Goal: Information Seeking & Learning: Learn about a topic

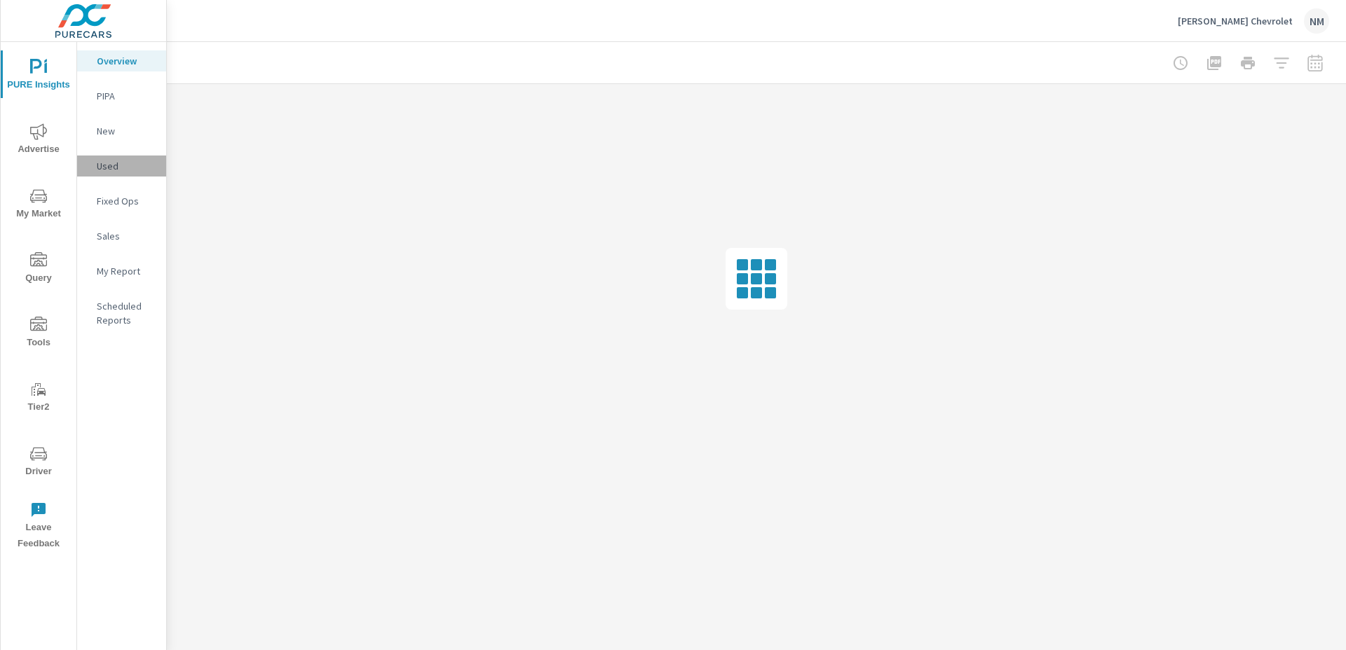
click at [125, 164] on p "Used" at bounding box center [126, 166] width 58 height 14
click at [8, 182] on button "My Market" at bounding box center [39, 203] width 76 height 48
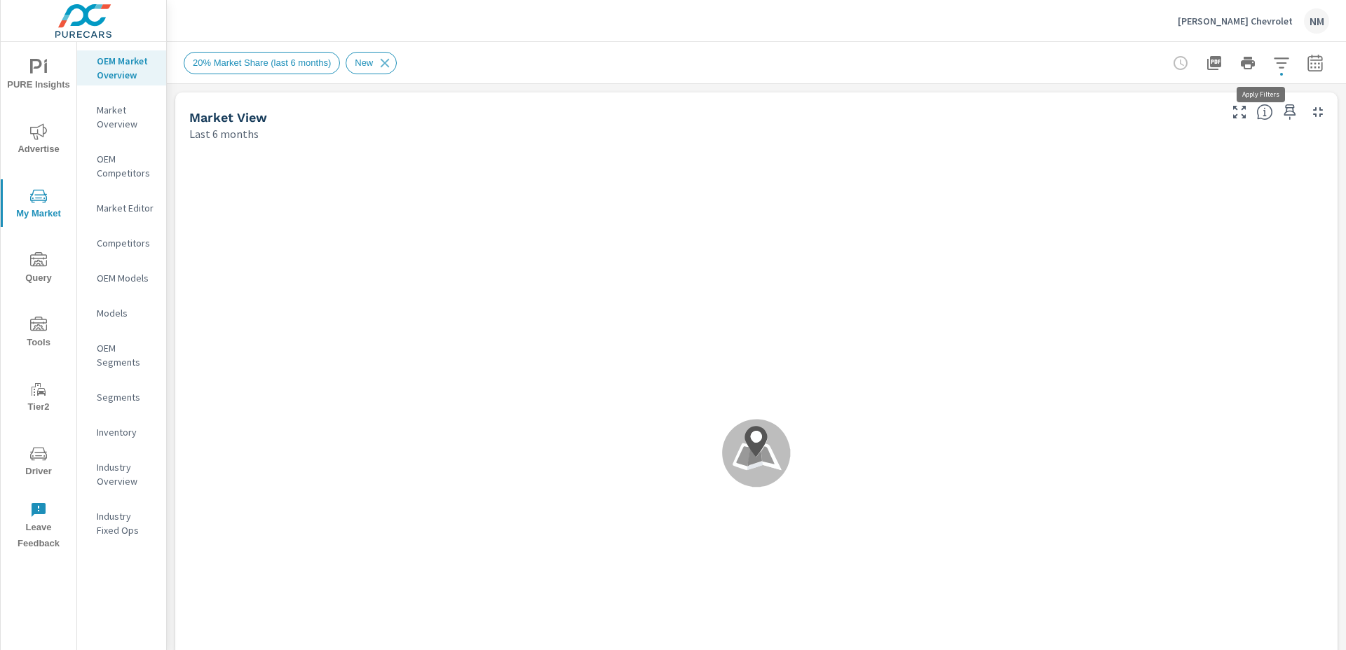
click at [1278, 66] on icon "button" at bounding box center [1281, 63] width 17 height 17
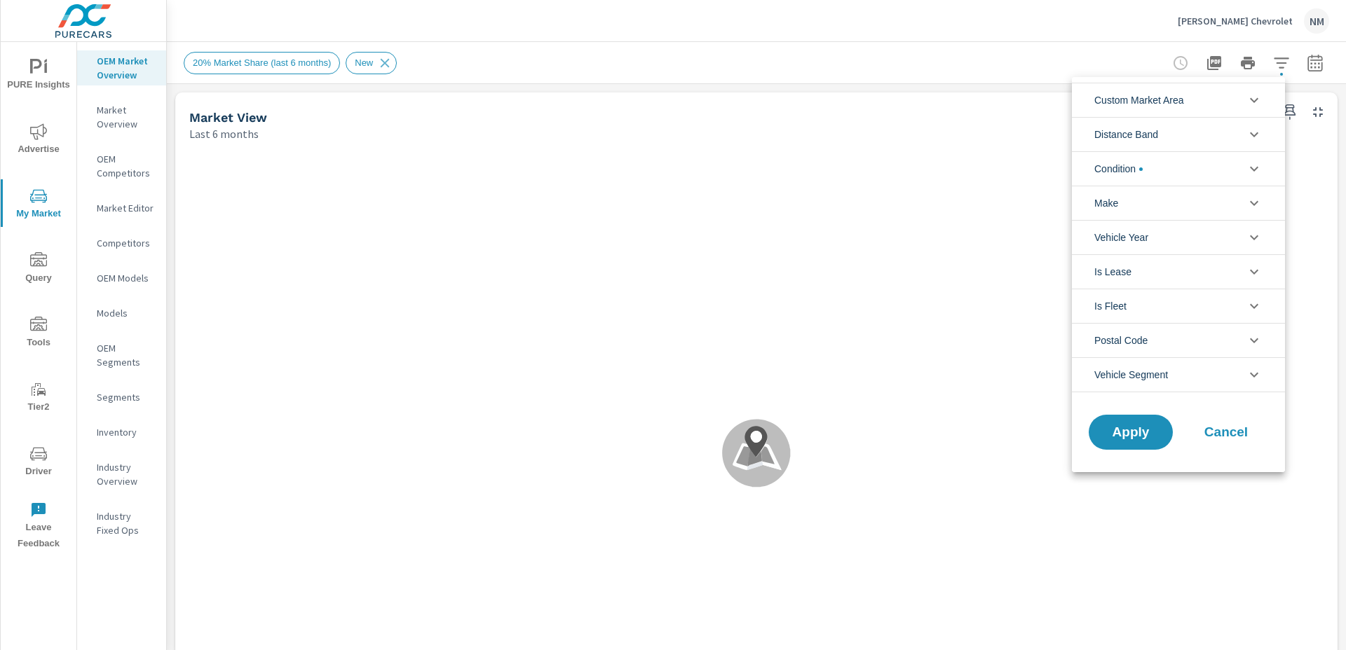
click at [1142, 171] on span "Condition" at bounding box center [1118, 169] width 48 height 34
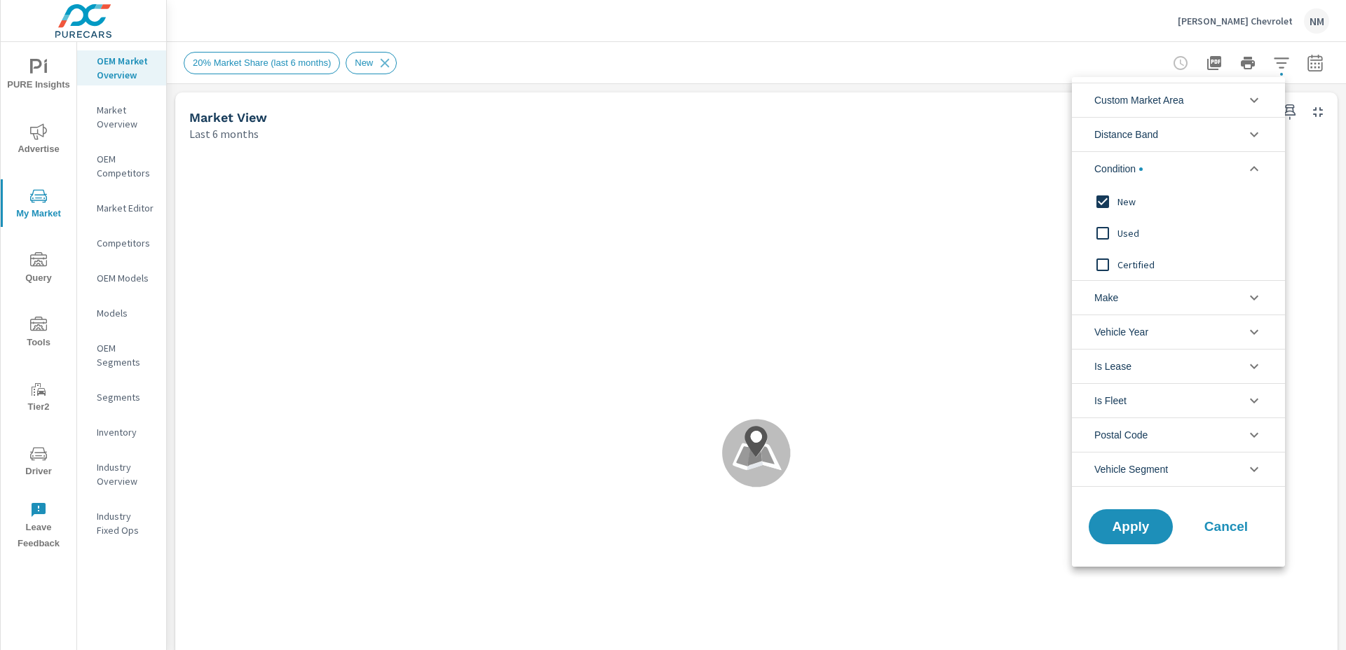
click at [1133, 207] on span "New" at bounding box center [1193, 201] width 153 height 17
click at [1133, 242] on div "Used" at bounding box center [1177, 233] width 210 height 32
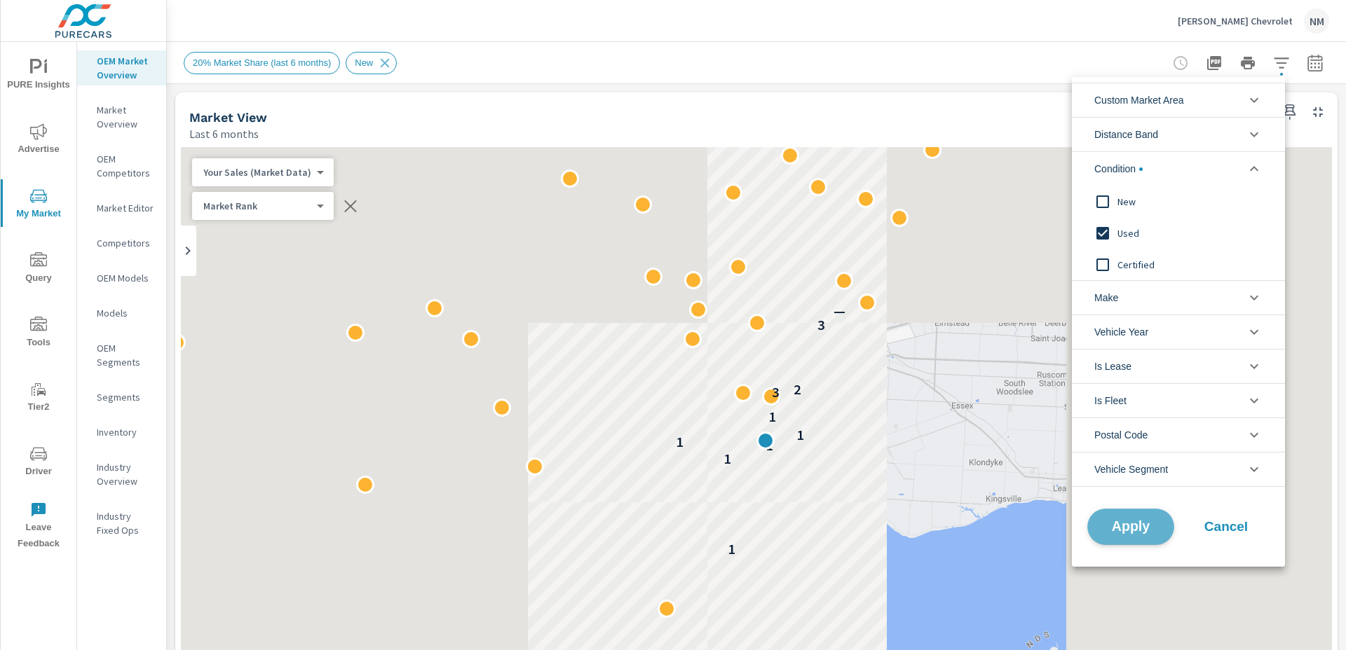
click at [1146, 521] on span "Apply" at bounding box center [1130, 527] width 57 height 13
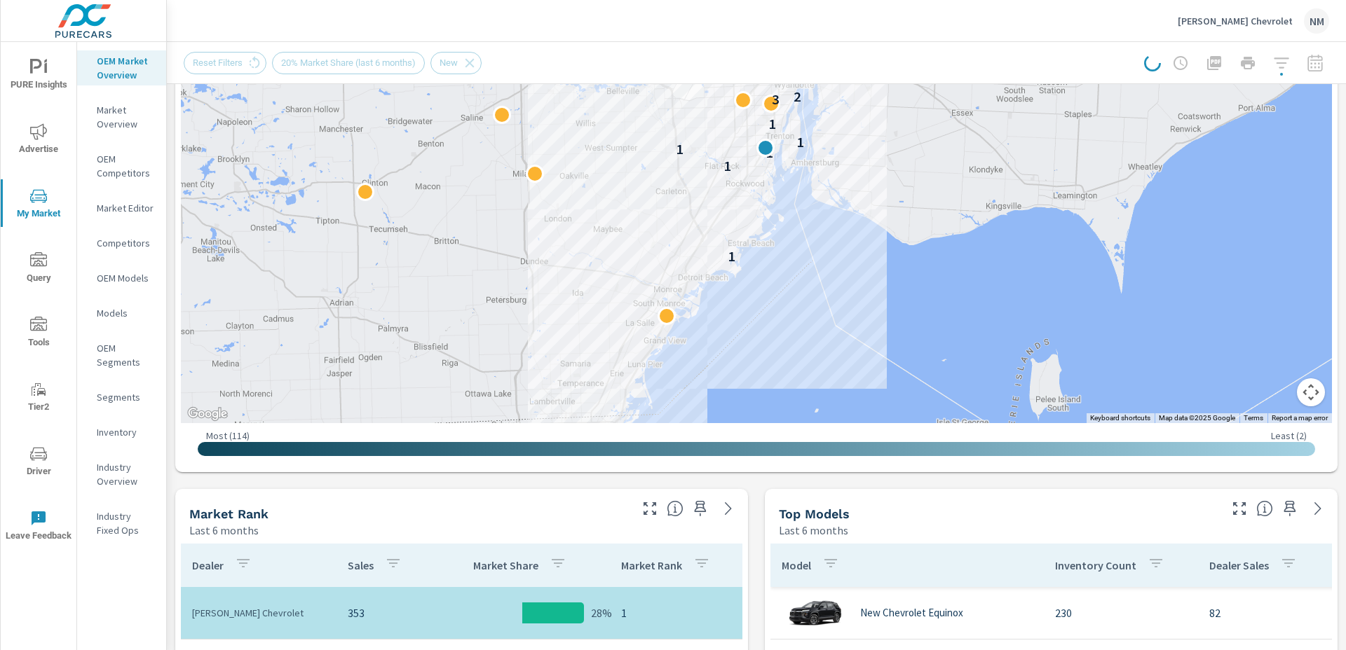
scroll to position [0, 0]
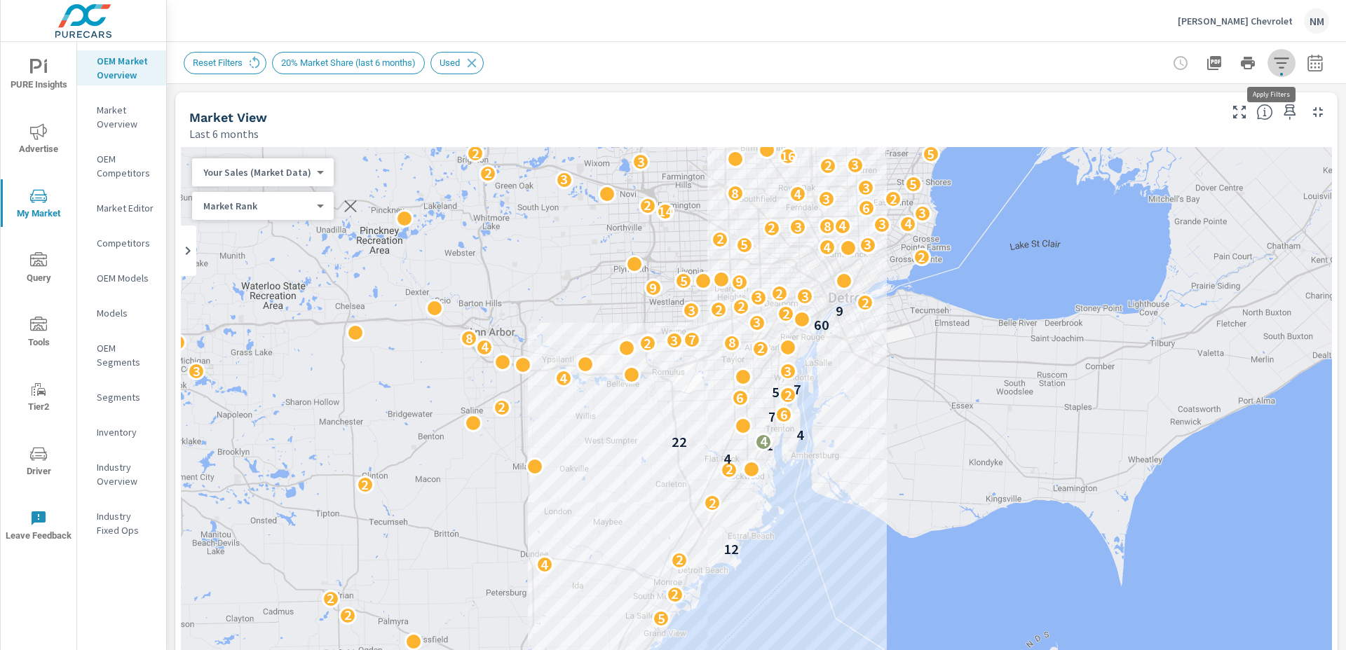
click at [1283, 62] on button "button" at bounding box center [1281, 63] width 28 height 28
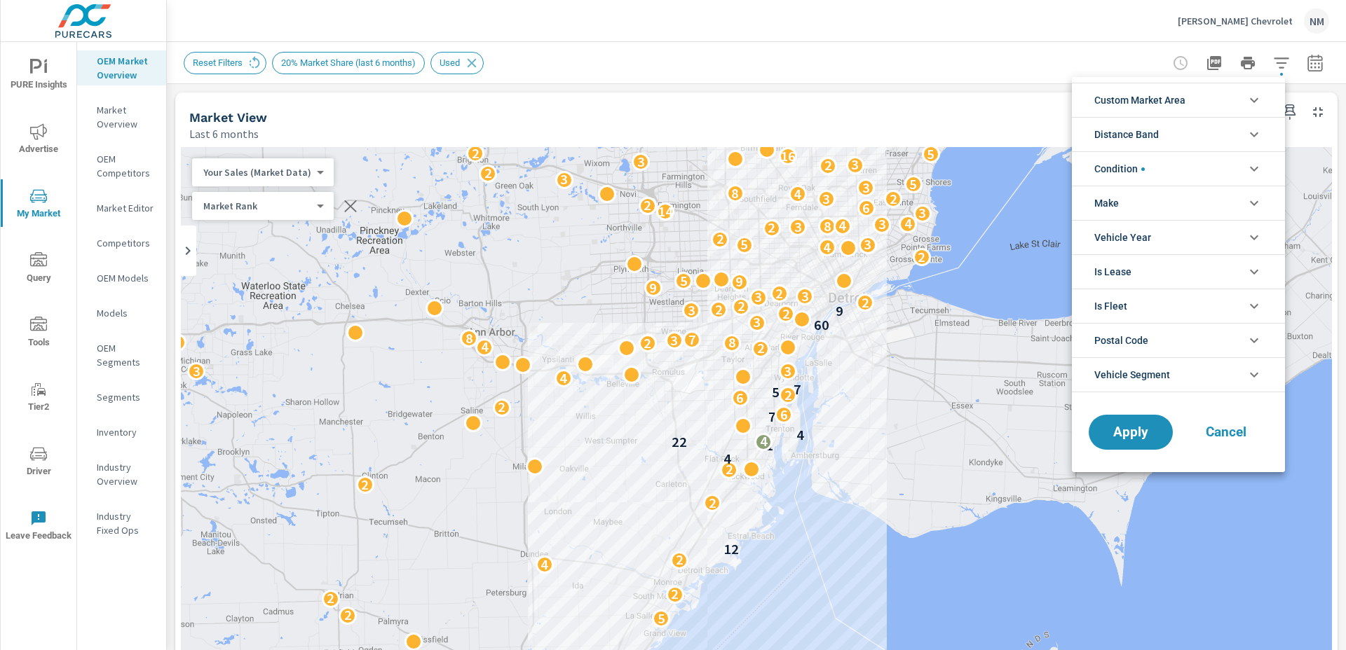
scroll to position [32, 0]
click at [1210, 96] on li "Custom Market Area" at bounding box center [1178, 100] width 213 height 34
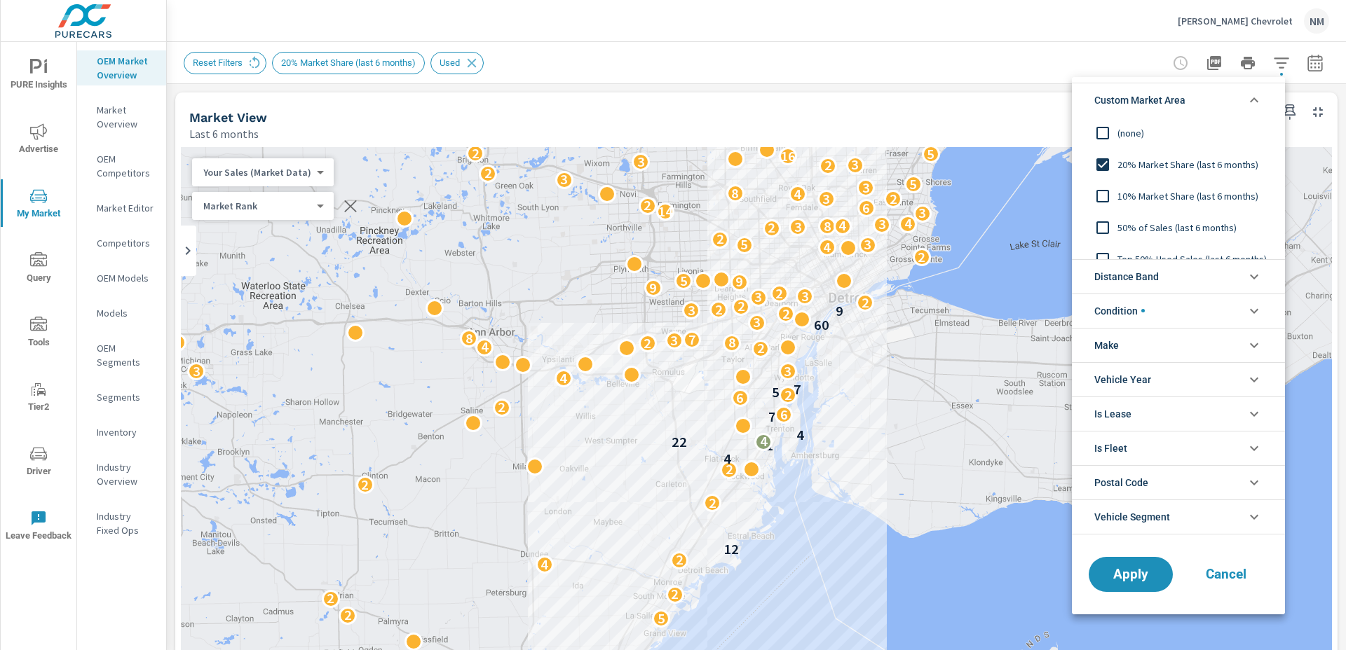
click at [1168, 163] on span "20% Market Share (last 6 months)" at bounding box center [1193, 164] width 153 height 17
click at [1203, 97] on li "Custom Market Area" at bounding box center [1178, 100] width 213 height 34
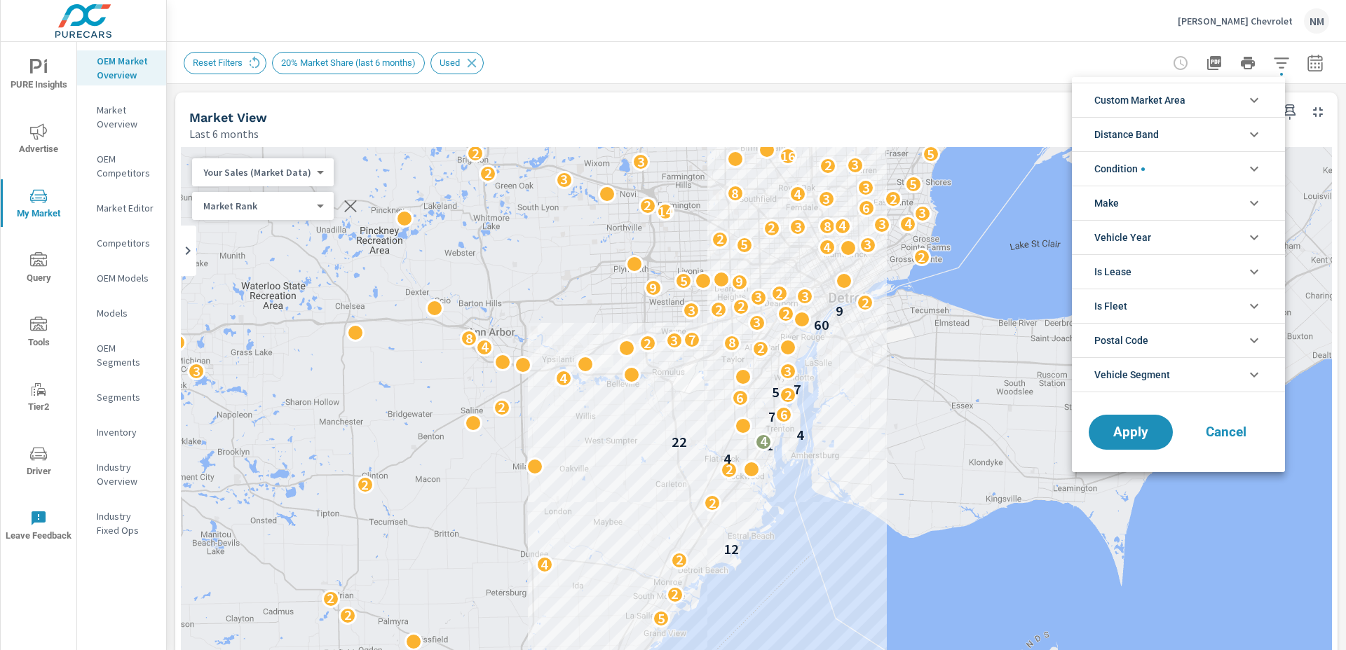
click at [1196, 132] on li "Distance Band" at bounding box center [1178, 134] width 213 height 34
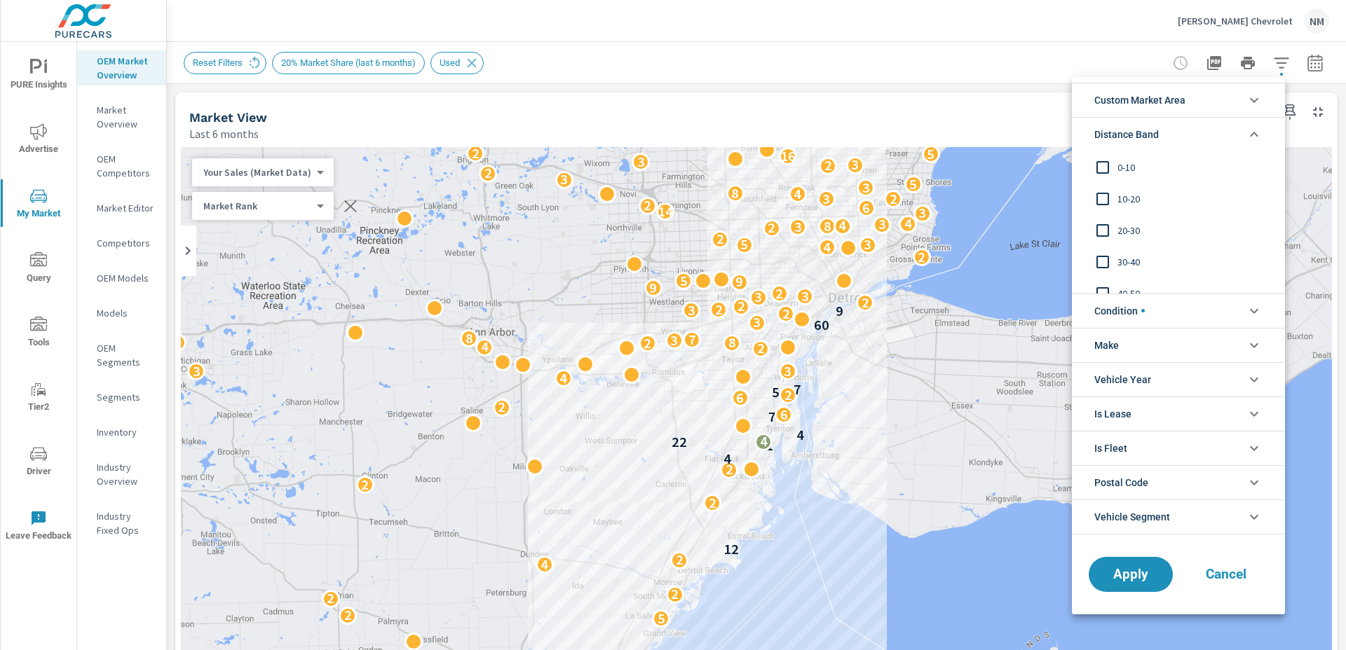
click at [1131, 164] on span "0-10" at bounding box center [1193, 167] width 153 height 17
click at [1129, 191] on span "10-20" at bounding box center [1193, 199] width 153 height 17
click at [1224, 124] on li "Distance Band" at bounding box center [1178, 134] width 213 height 34
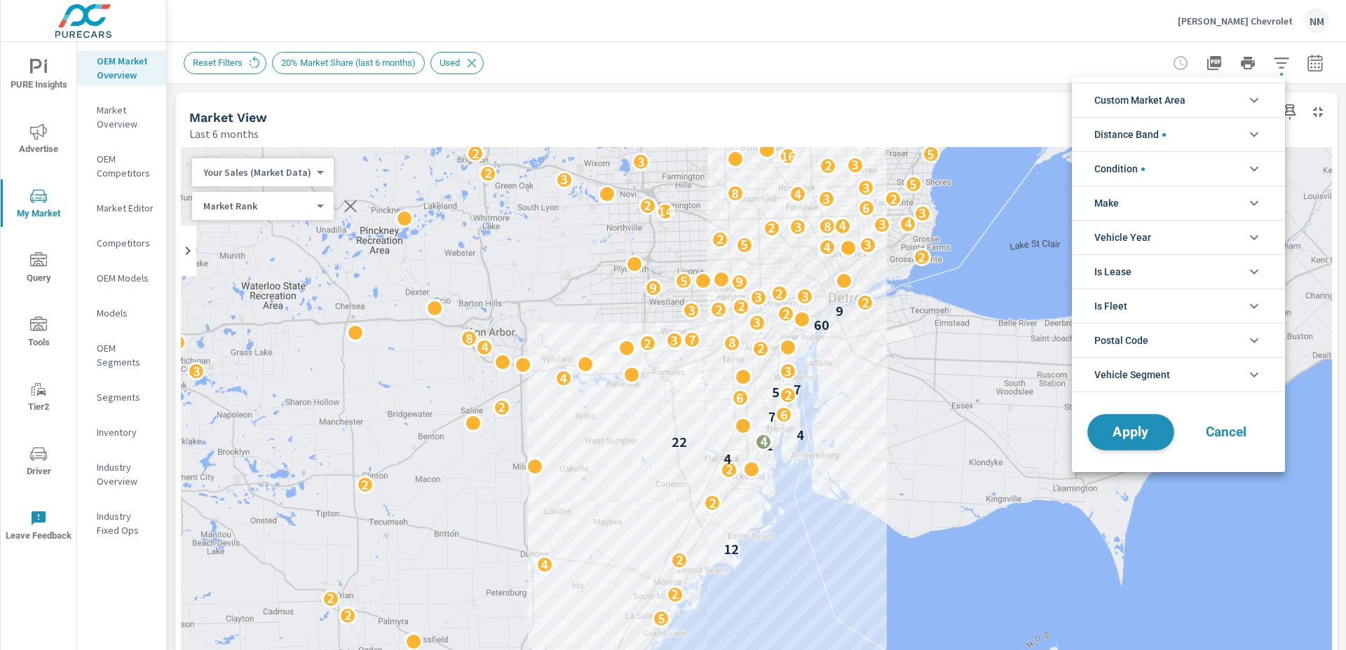
click at [1140, 432] on span "Apply" at bounding box center [1130, 432] width 57 height 13
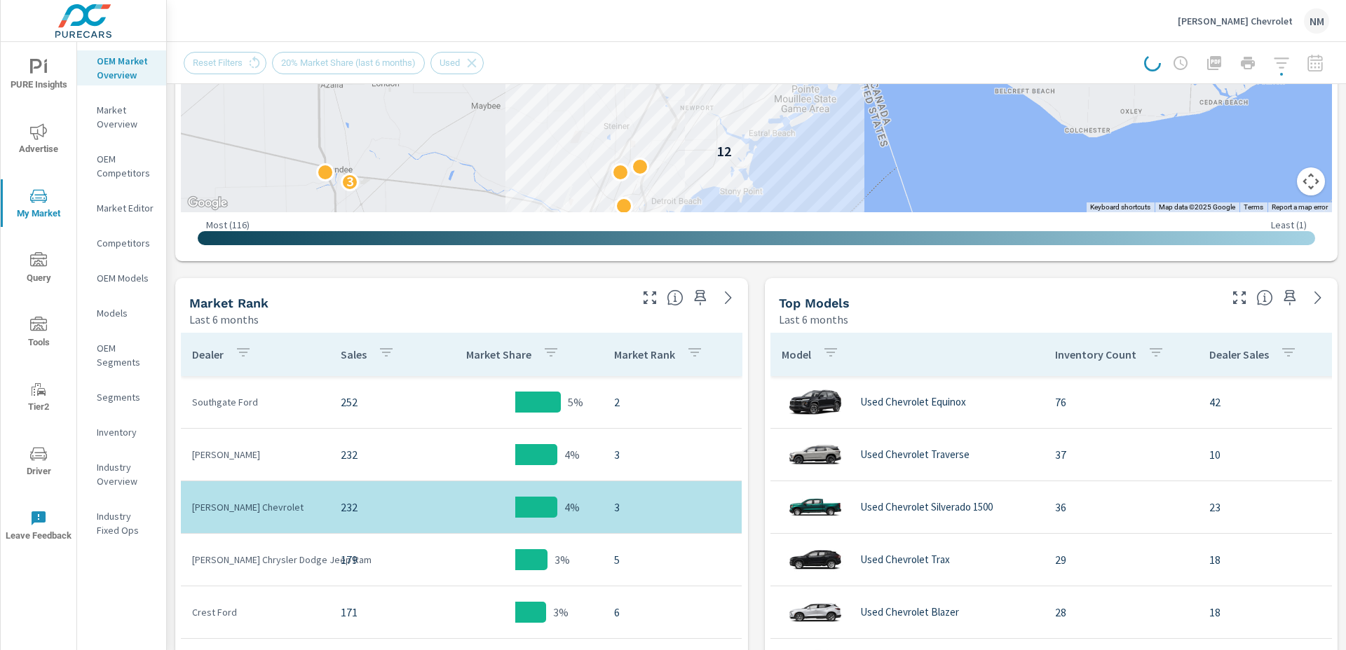
scroll to position [601, 0]
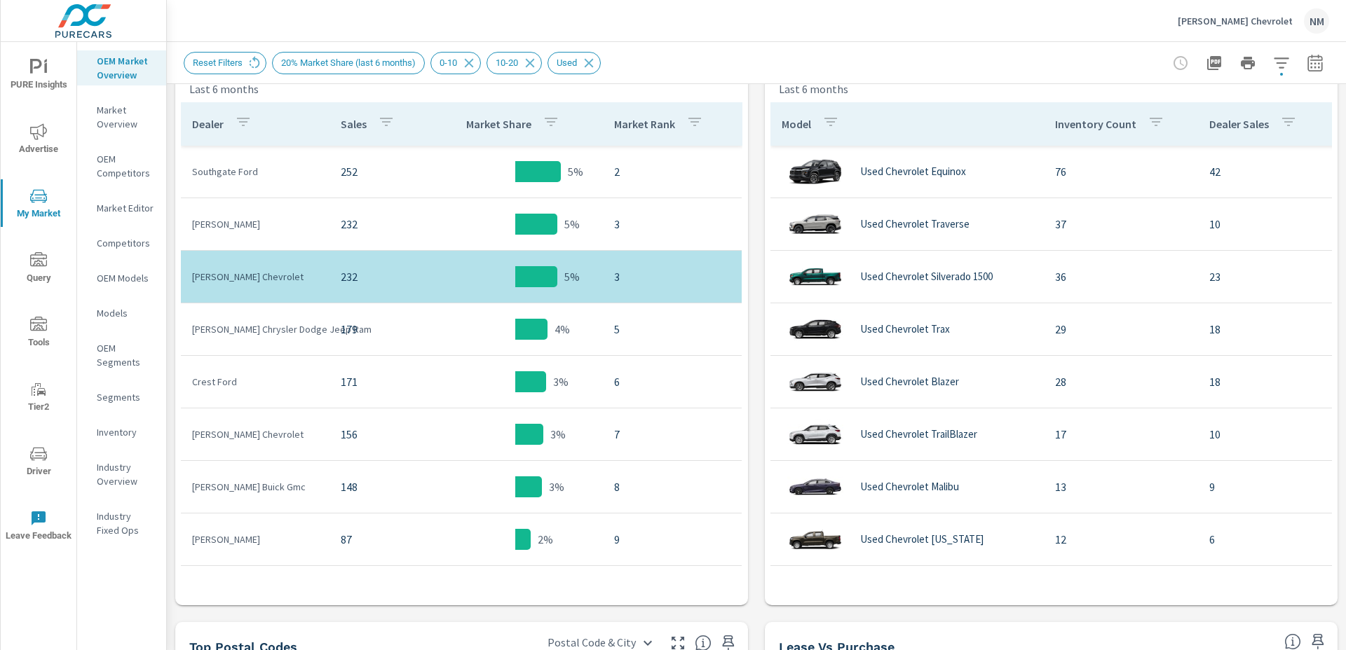
scroll to position [718, 0]
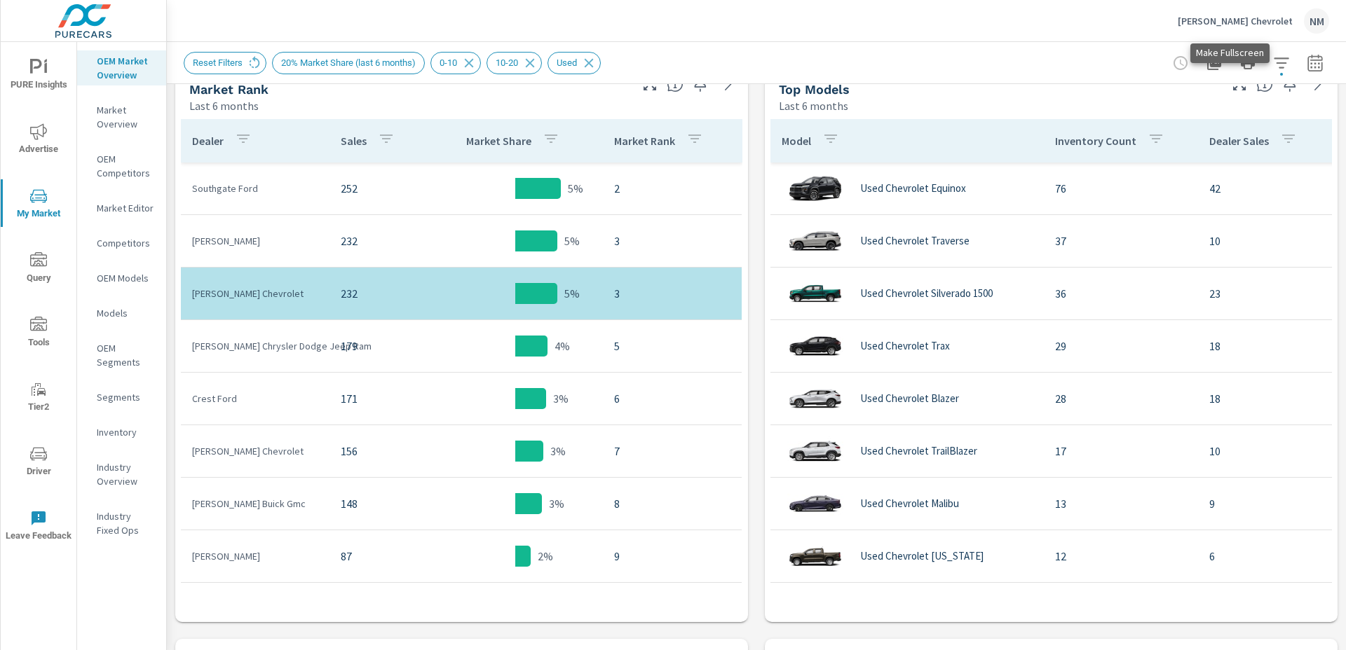
click at [1233, 87] on icon "button" at bounding box center [1239, 84] width 13 height 13
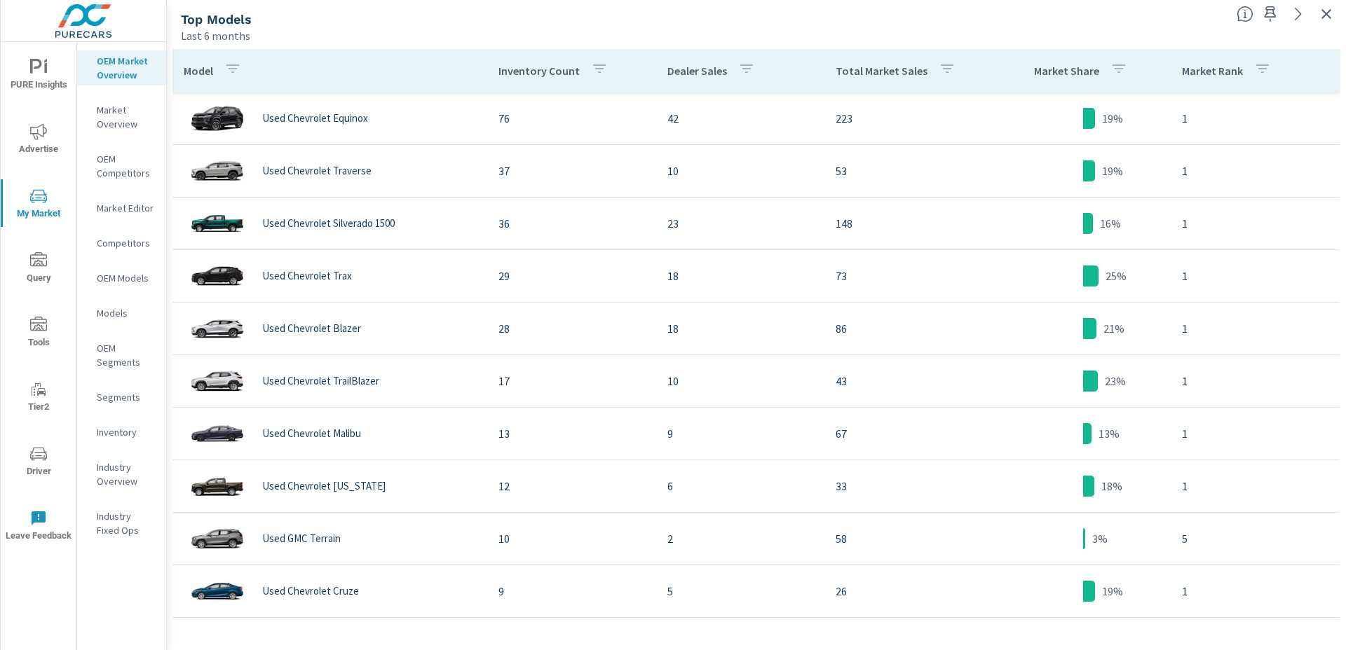
click at [879, 67] on p "Total Market Sales" at bounding box center [881, 71] width 92 height 14
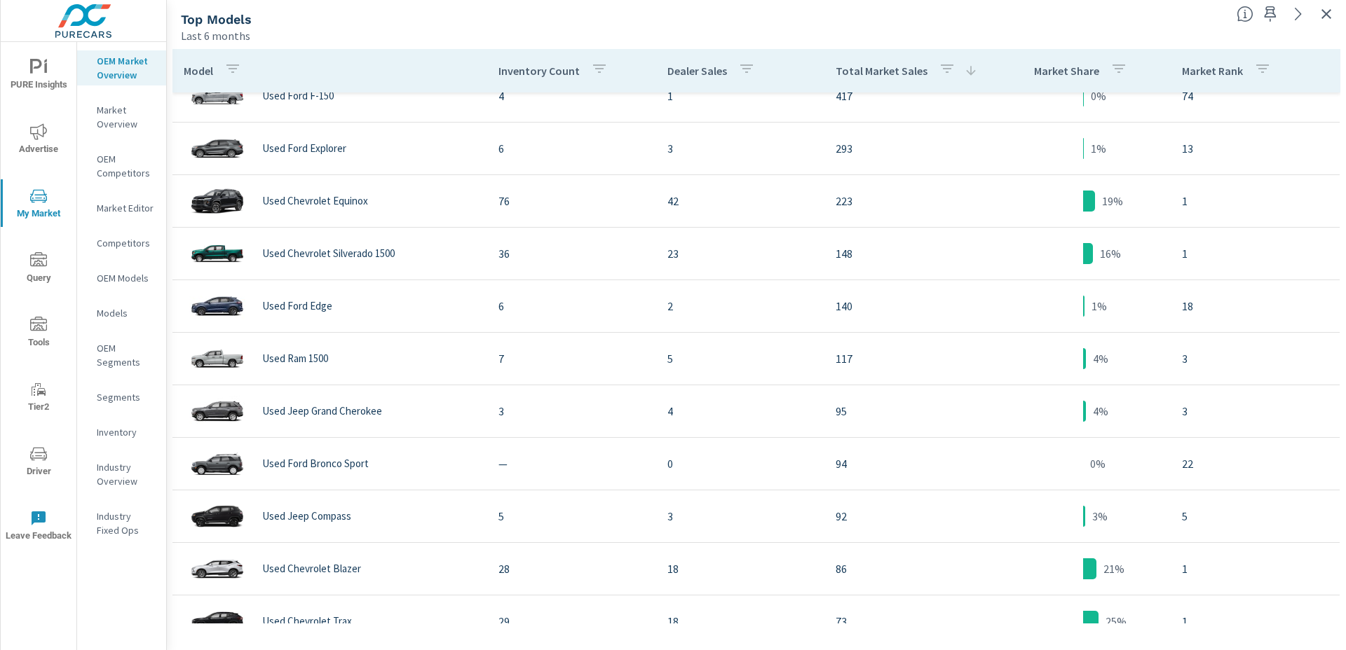
scroll to position [78, 0]
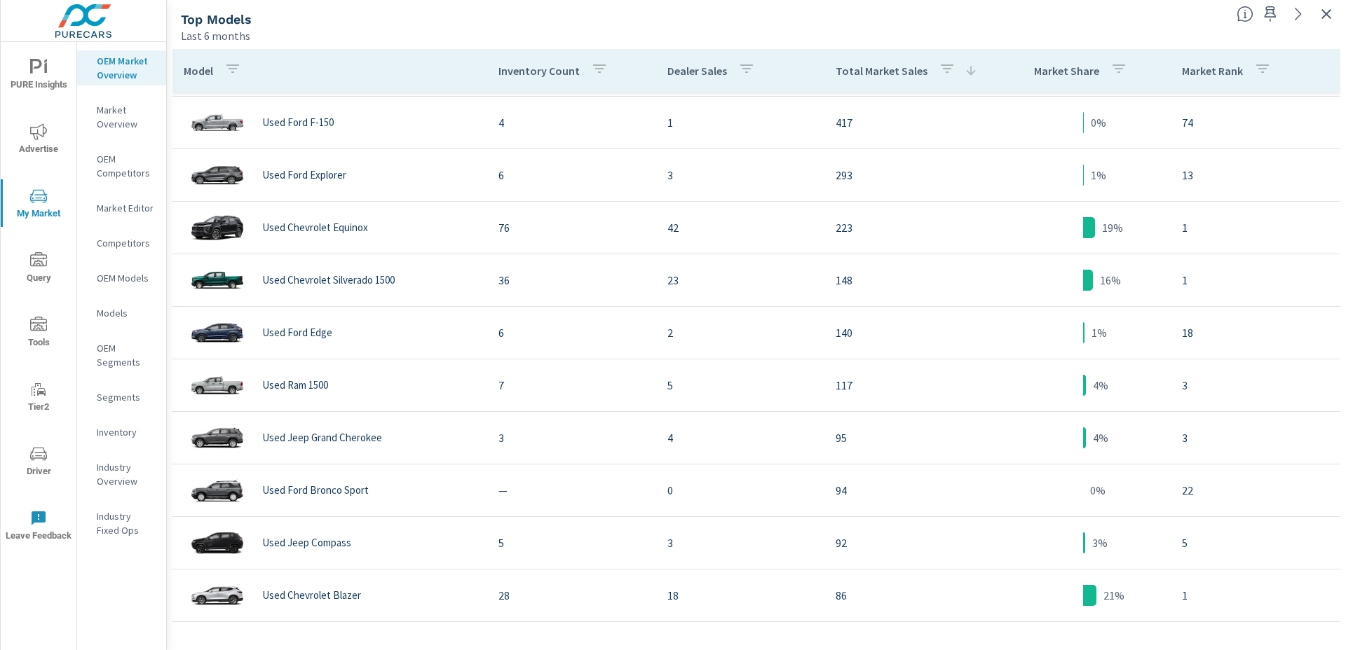
scroll to position [123, 0]
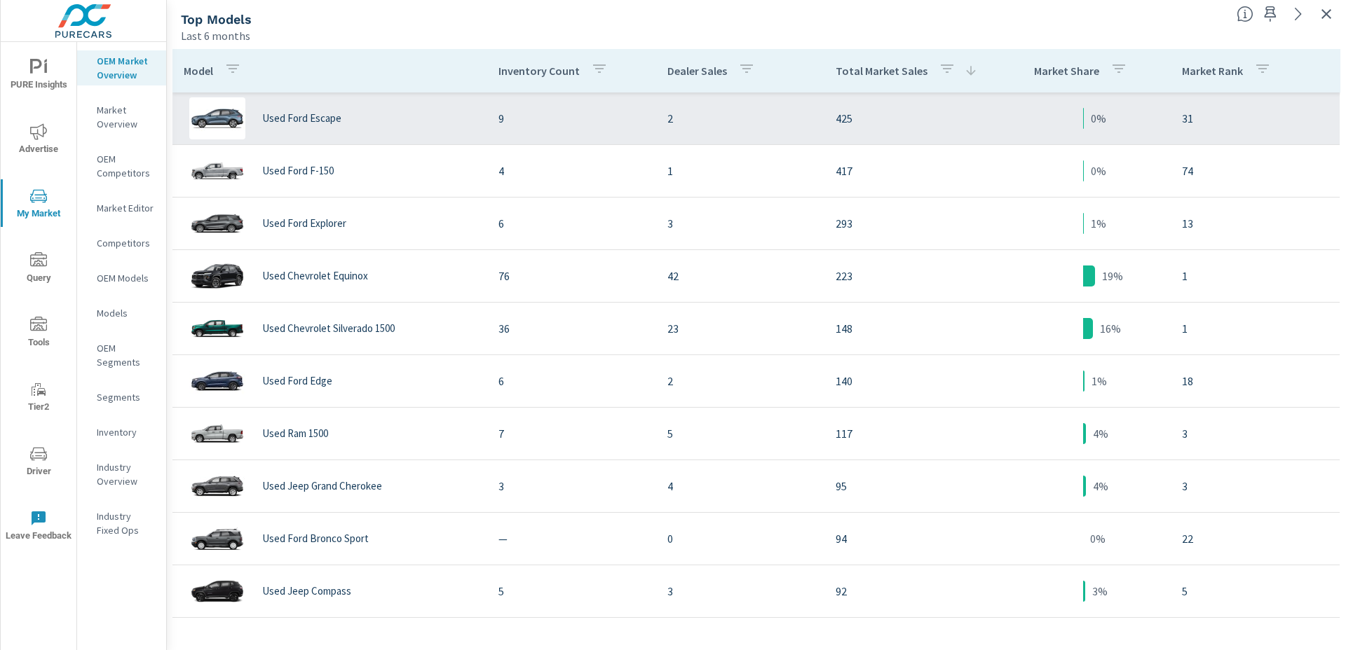
click at [489, 122] on td "9" at bounding box center [571, 118] width 169 height 39
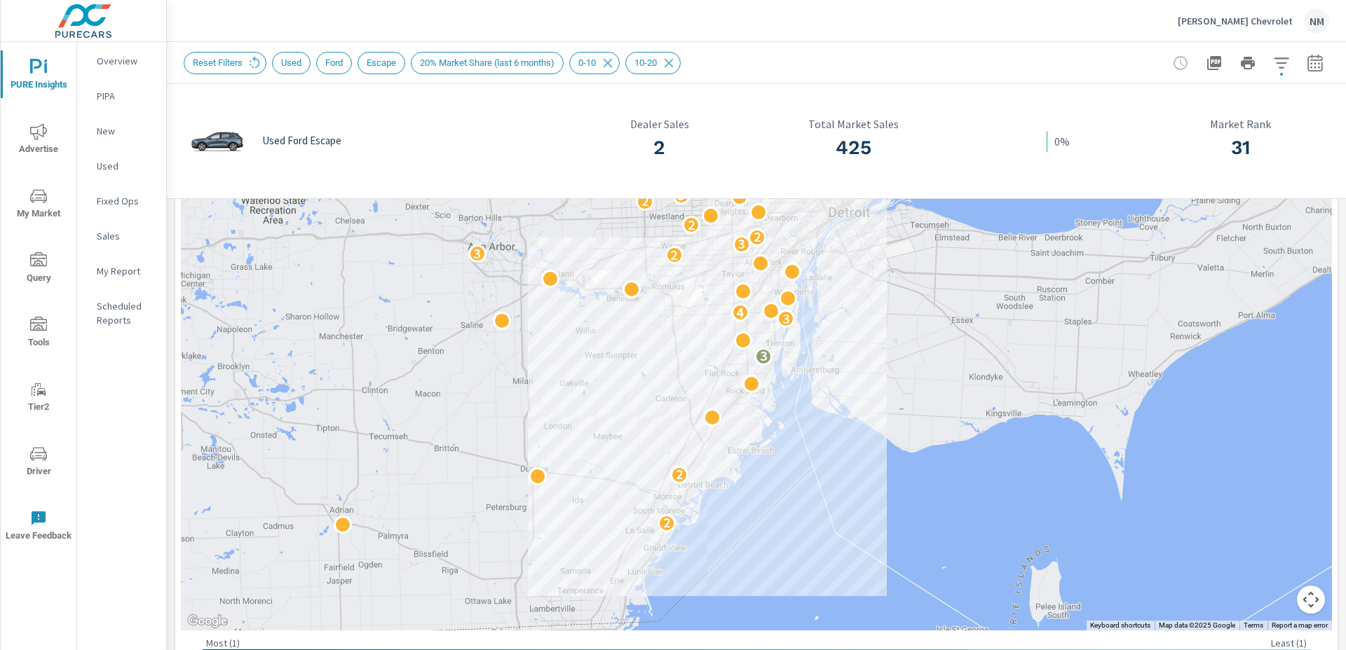
scroll to position [224, 0]
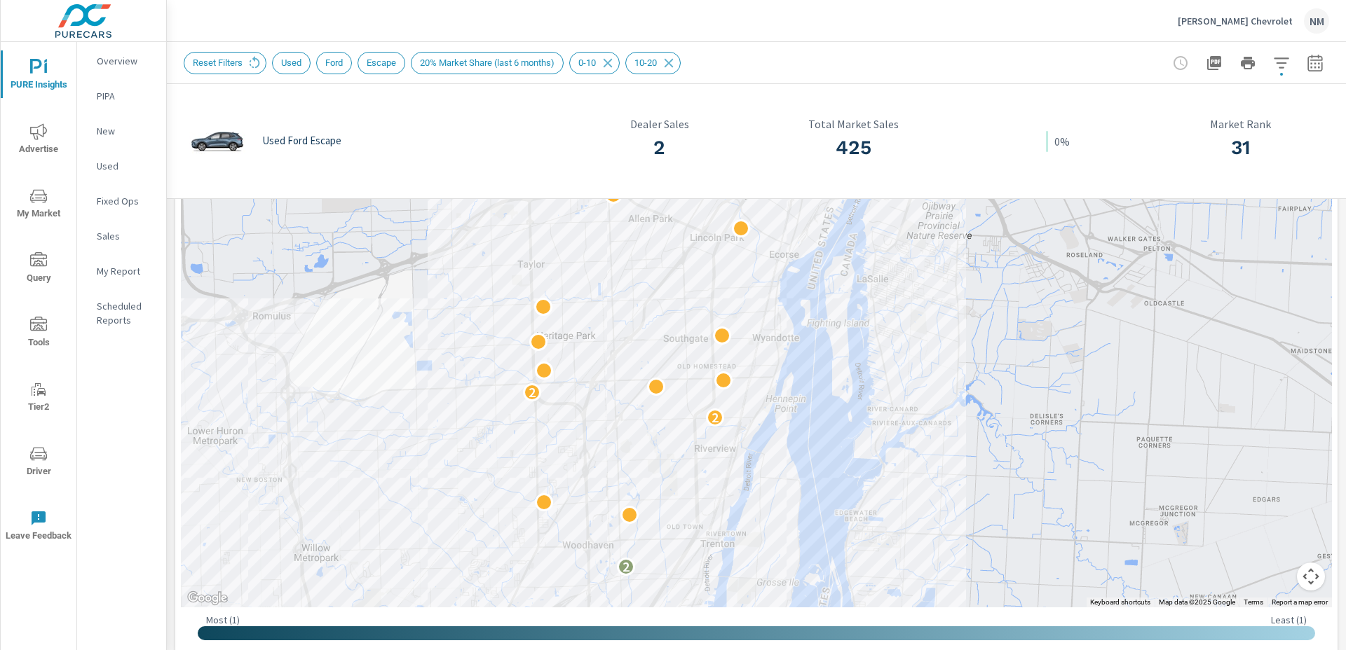
drag, startPoint x: 817, startPoint y: 244, endPoint x: 864, endPoint y: 365, distance: 130.0
click at [865, 364] on div "2 2 2 2 2" at bounding box center [756, 323] width 1151 height 569
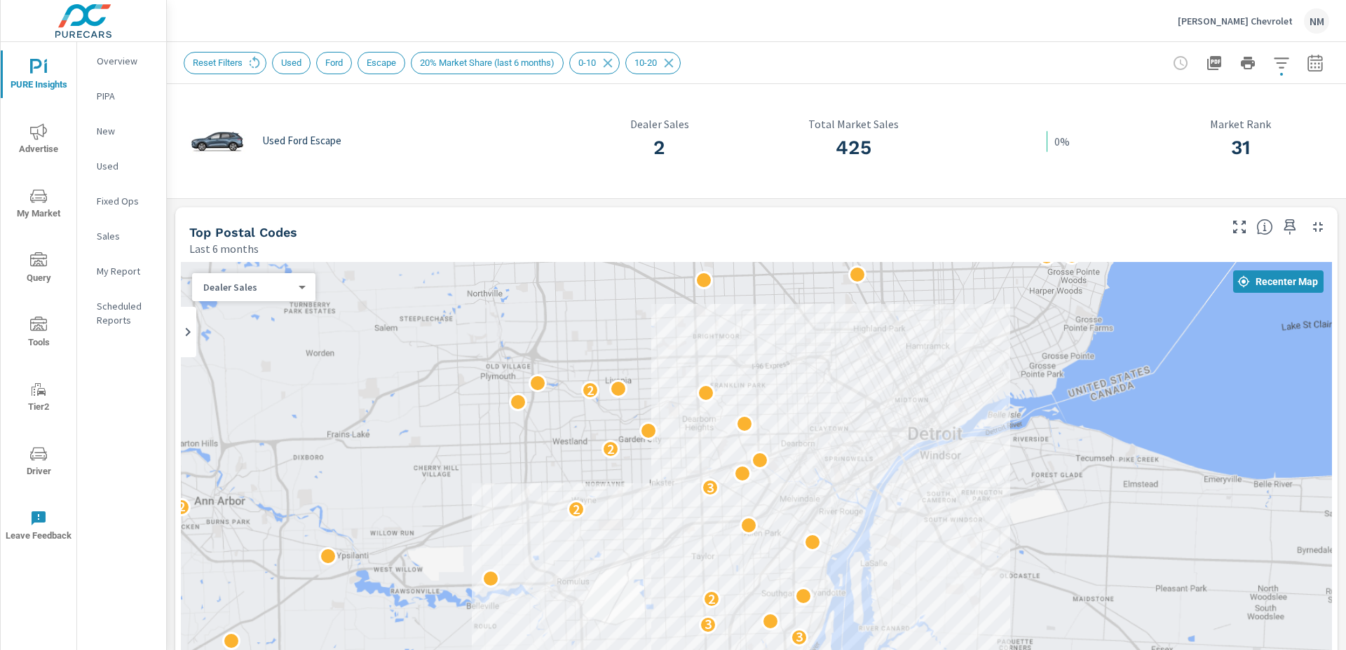
click at [1306, 60] on icon "button" at bounding box center [1314, 63] width 17 height 17
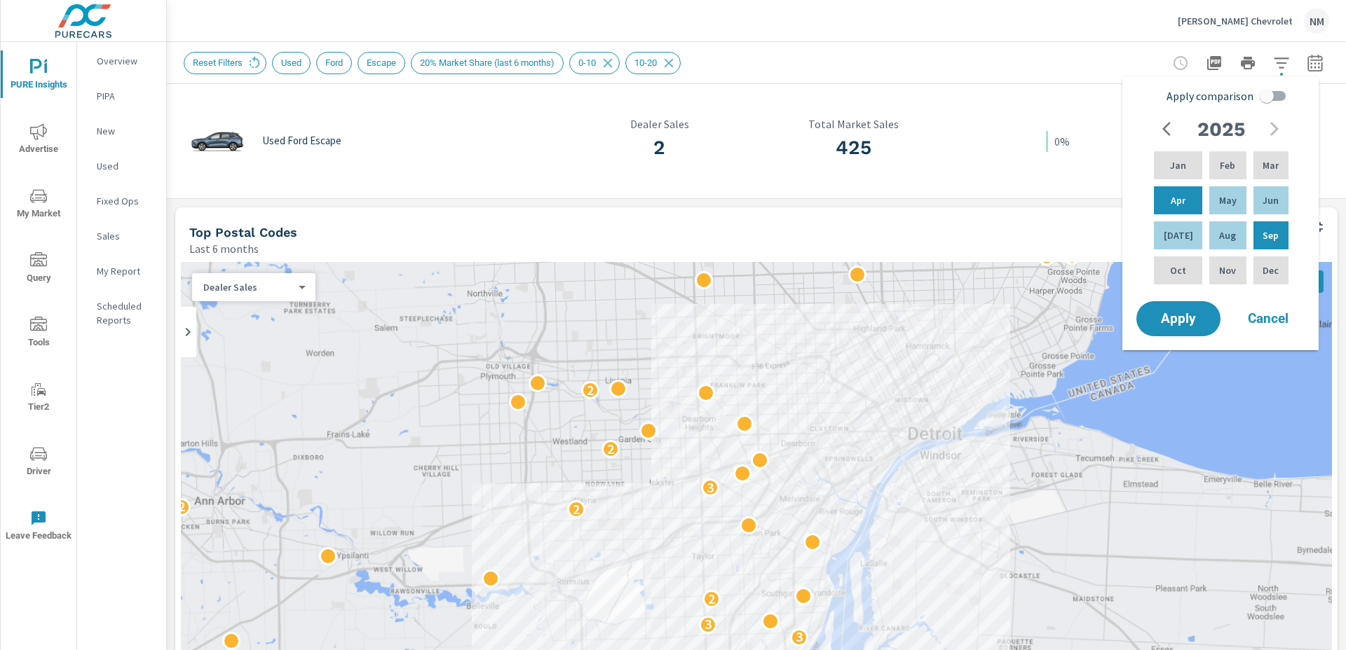
click at [1306, 60] on icon "button" at bounding box center [1314, 63] width 17 height 17
